Goal: Check status: Check status

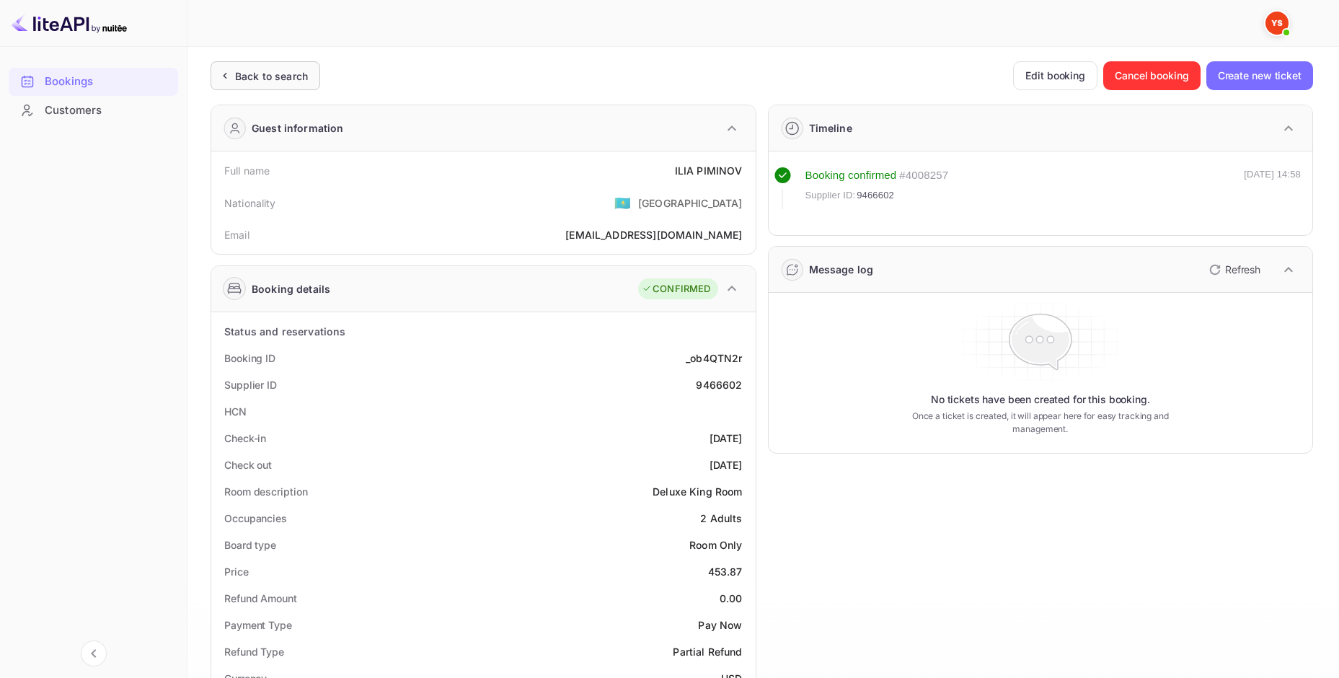
click at [243, 79] on div "Back to search" at bounding box center [271, 76] width 73 height 15
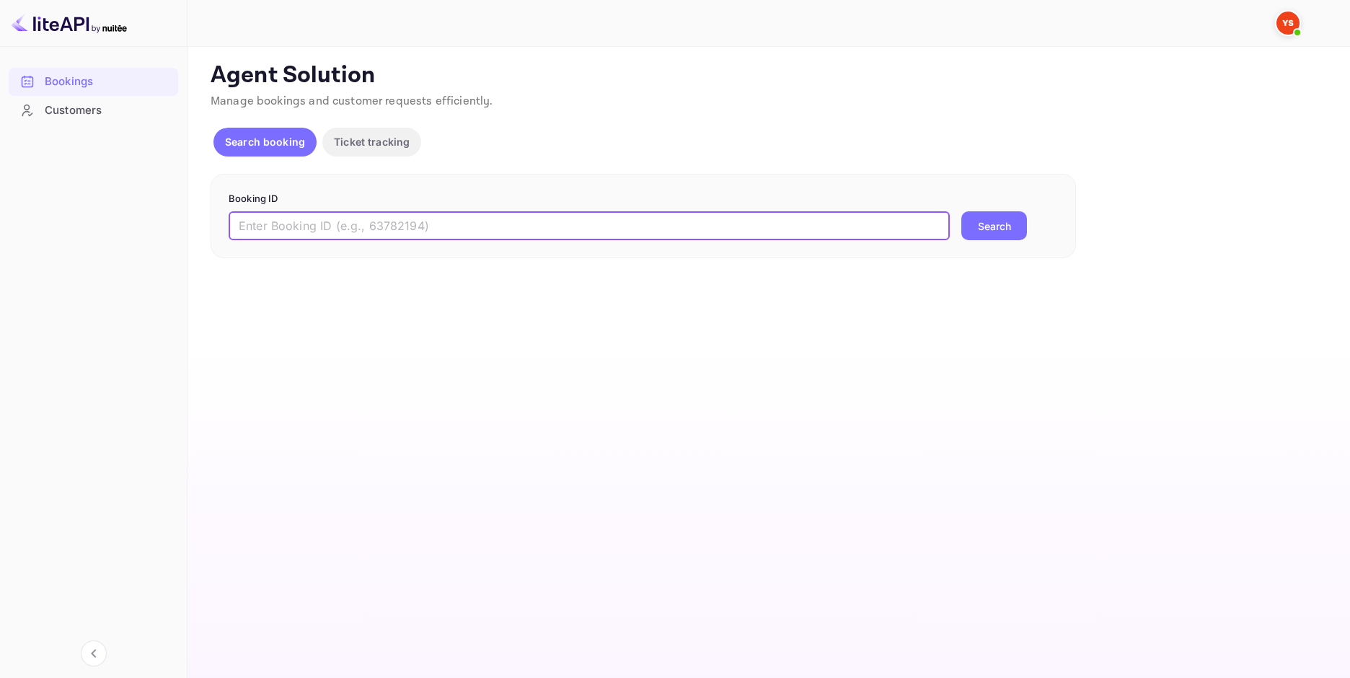
click at [347, 226] on input "text" at bounding box center [589, 225] width 721 height 29
paste input "9283746"
type input "9283746"
click at [1010, 231] on button "Search" at bounding box center [994, 225] width 66 height 29
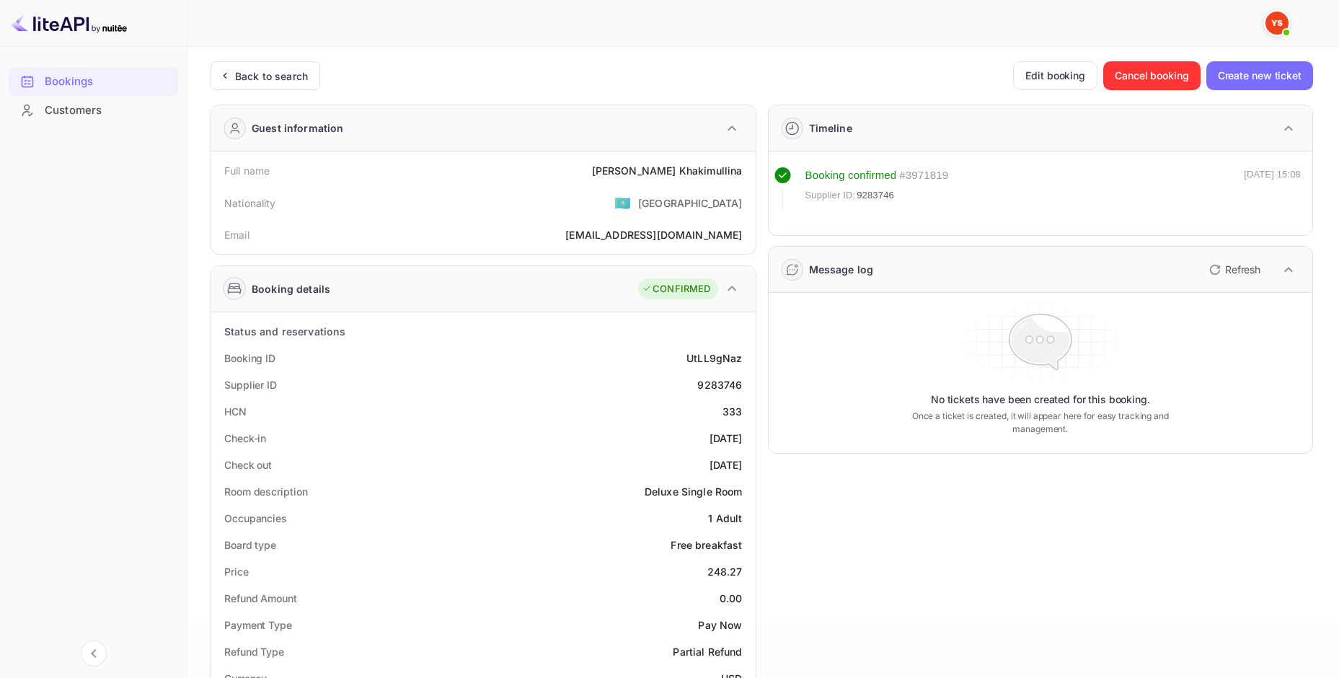
click at [735, 410] on div "333" at bounding box center [732, 411] width 19 height 15
copy div "333"
